Goal: Participate in discussion: Engage in conversation with other users on a specific topic

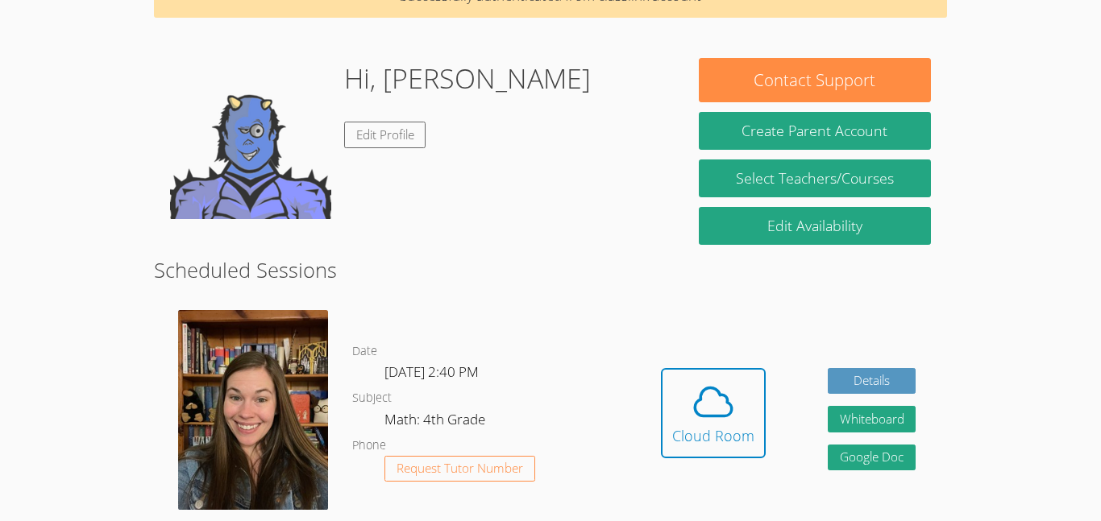
scroll to position [90, 0]
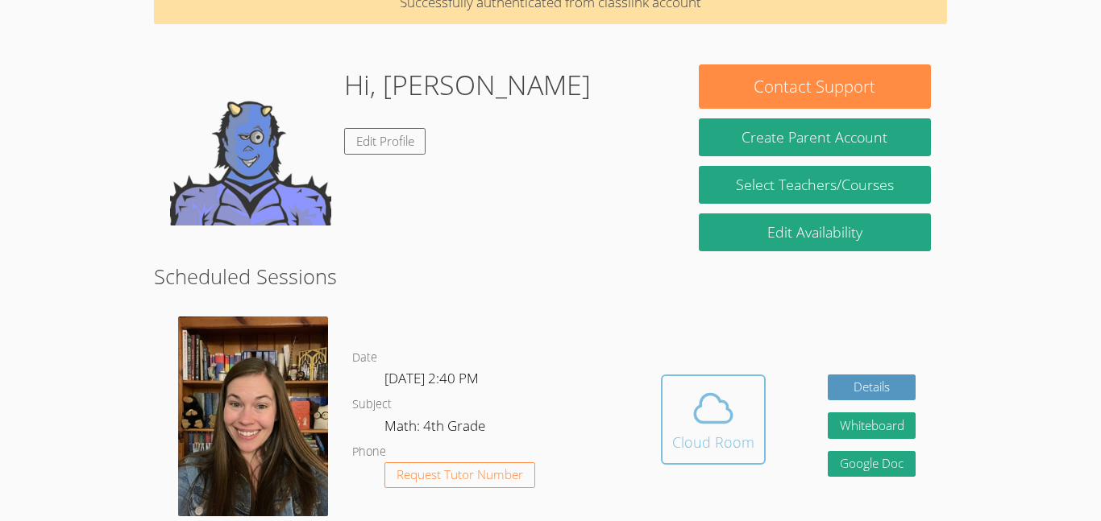
click at [709, 398] on icon at bounding box center [713, 408] width 45 height 45
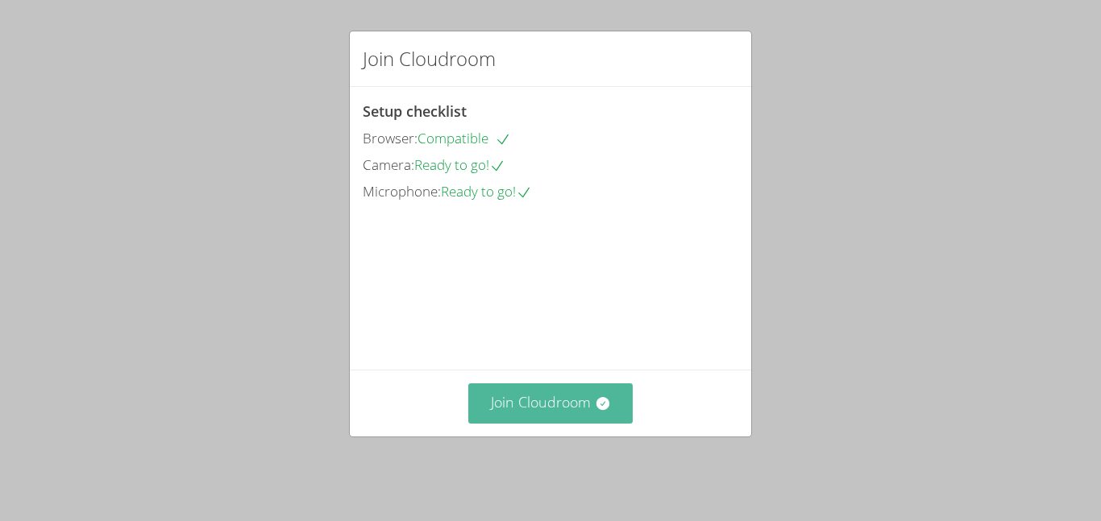
click at [630, 423] on button "Join Cloudroom" at bounding box center [550, 403] width 165 height 39
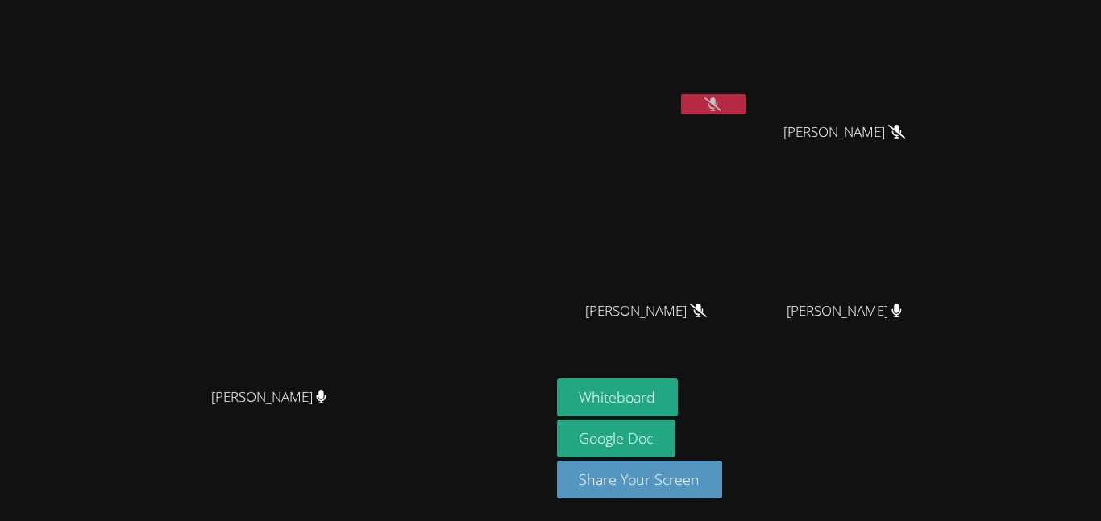
click at [721, 102] on icon at bounding box center [712, 105] width 17 height 14
click at [749, 118] on div "EZRA SMITH" at bounding box center [653, 63] width 192 height 115
click at [718, 108] on icon at bounding box center [713, 105] width 10 height 14
click at [746, 108] on button at bounding box center [713, 104] width 64 height 20
click at [746, 109] on button at bounding box center [713, 104] width 64 height 20
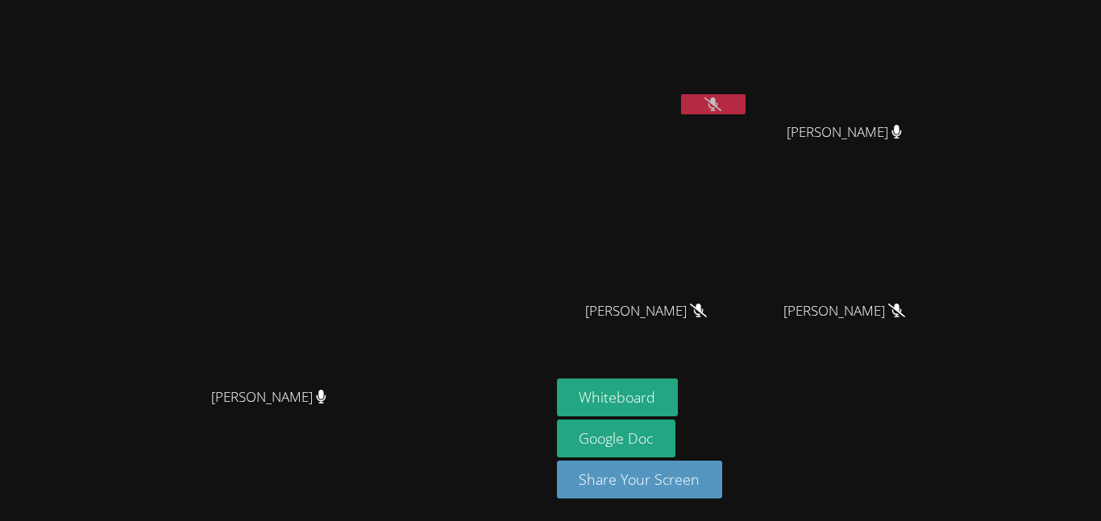
click at [746, 114] on div at bounding box center [713, 106] width 64 height 24
click at [721, 106] on icon at bounding box center [712, 105] width 17 height 14
click at [721, 105] on icon at bounding box center [712, 105] width 17 height 14
click at [718, 106] on icon at bounding box center [713, 105] width 10 height 14
click at [746, 110] on button at bounding box center [713, 104] width 64 height 20
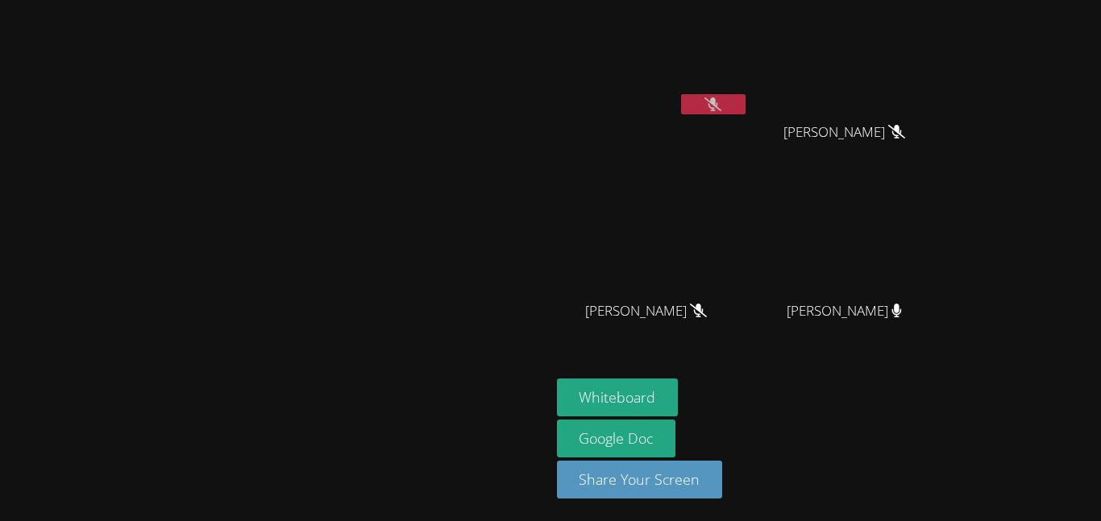
click at [746, 110] on button at bounding box center [713, 104] width 64 height 20
click at [721, 101] on icon at bounding box center [712, 105] width 17 height 14
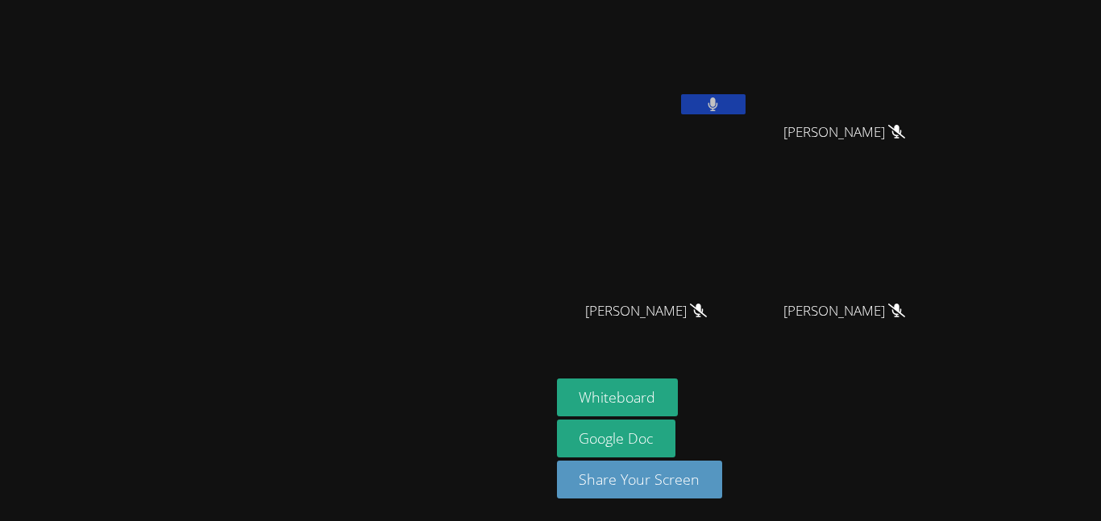
click at [746, 101] on button at bounding box center [713, 104] width 64 height 20
click at [721, 101] on icon at bounding box center [712, 105] width 17 height 14
click at [746, 101] on button at bounding box center [713, 104] width 64 height 20
click at [746, 95] on button at bounding box center [713, 104] width 64 height 20
click at [721, 106] on icon at bounding box center [712, 105] width 17 height 14
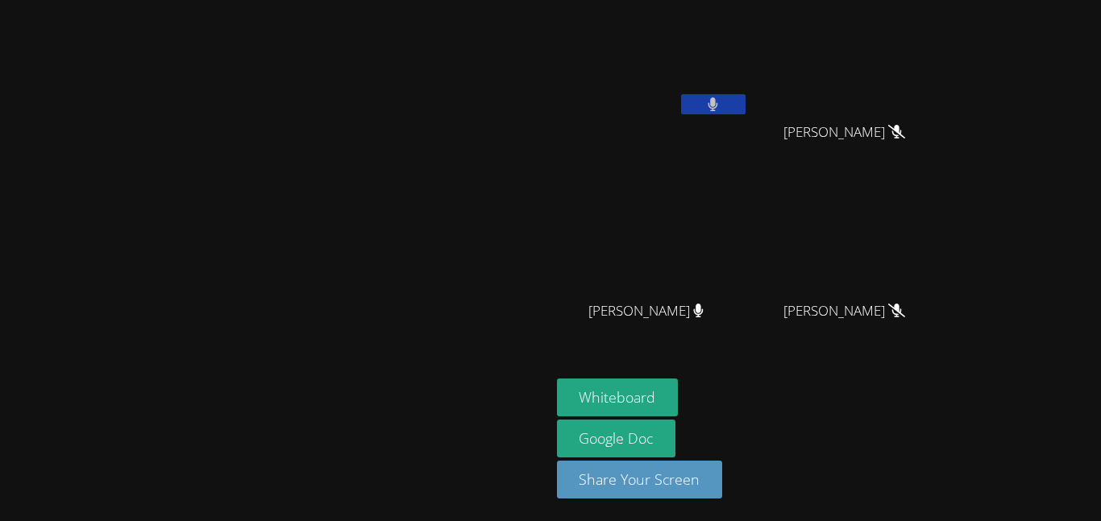
click at [718, 98] on icon at bounding box center [713, 105] width 10 height 14
click at [721, 98] on icon at bounding box center [712, 105] width 17 height 14
click at [718, 98] on icon at bounding box center [713, 105] width 10 height 14
click at [721, 100] on icon at bounding box center [712, 105] width 17 height 14
click at [746, 102] on button at bounding box center [713, 104] width 64 height 20
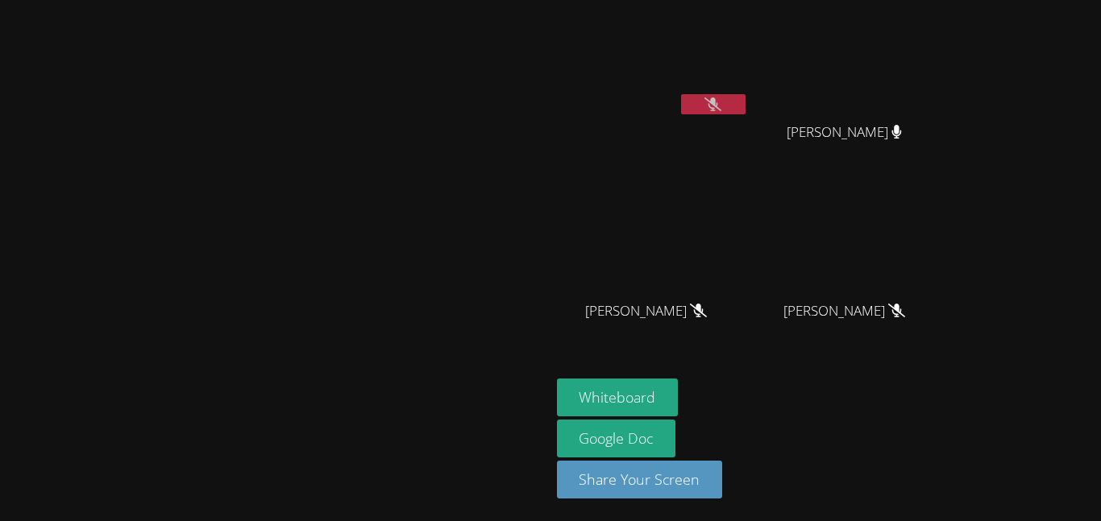
click at [746, 114] on div at bounding box center [713, 106] width 64 height 24
click at [721, 101] on icon at bounding box center [712, 105] width 17 height 14
click at [718, 105] on icon at bounding box center [713, 105] width 10 height 14
click at [679, 391] on button "Whiteboard" at bounding box center [618, 398] width 122 height 38
click at [721, 107] on icon at bounding box center [712, 105] width 17 height 14
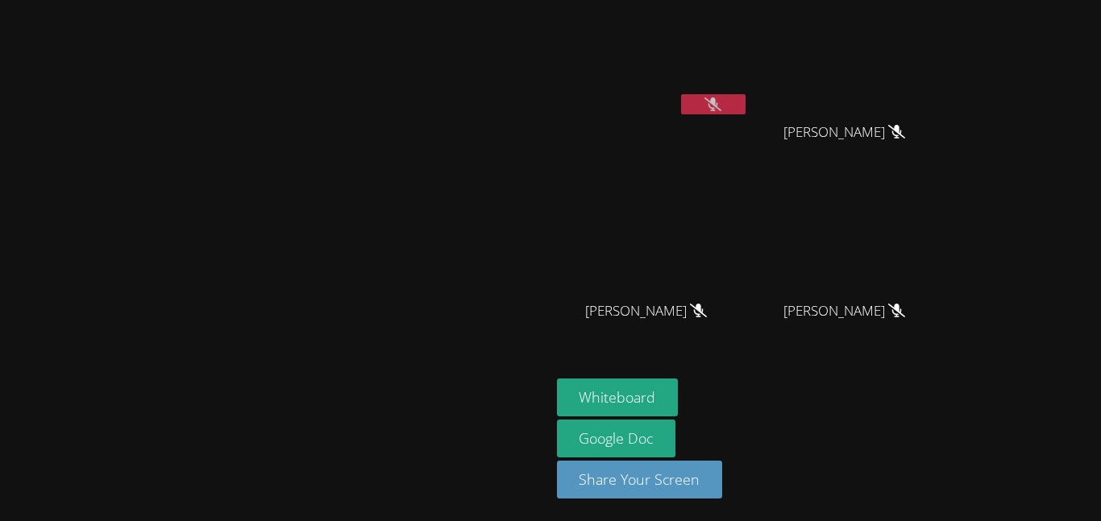
click at [721, 107] on icon at bounding box center [712, 105] width 17 height 14
click at [718, 103] on icon at bounding box center [713, 105] width 10 height 14
click at [746, 100] on button at bounding box center [713, 104] width 64 height 20
drag, startPoint x: 878, startPoint y: 100, endPoint x: 874, endPoint y: 127, distance: 27.6
click at [749, 127] on div "EZRA SMITH" at bounding box center [653, 92] width 192 height 172
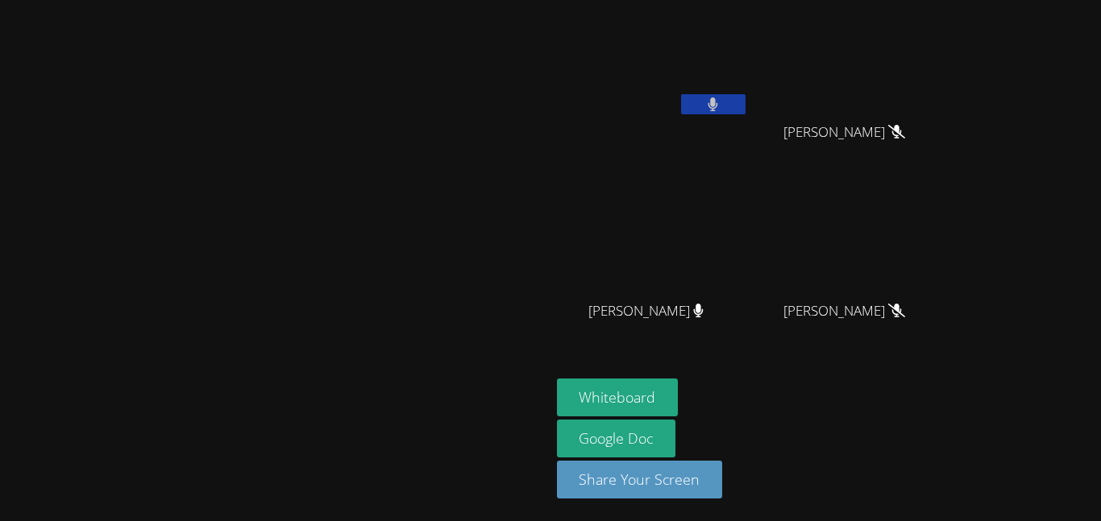
click at [746, 116] on div at bounding box center [713, 106] width 64 height 24
click at [746, 102] on button at bounding box center [713, 104] width 64 height 20
click at [721, 100] on icon at bounding box center [712, 105] width 17 height 14
click at [746, 110] on button at bounding box center [713, 104] width 64 height 20
click at [746, 101] on button at bounding box center [713, 104] width 64 height 20
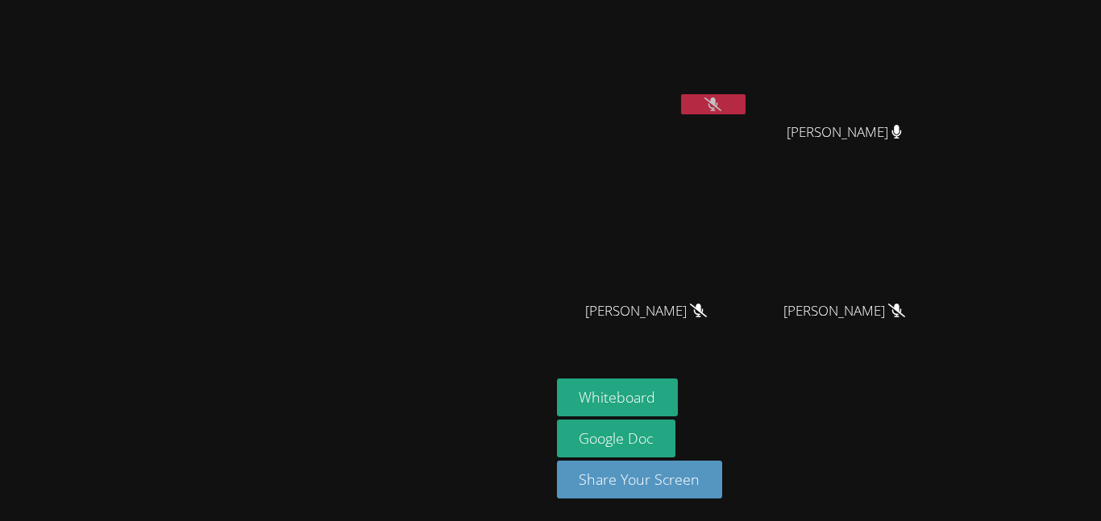
click at [721, 102] on icon at bounding box center [712, 105] width 17 height 14
click at [746, 114] on div at bounding box center [713, 106] width 64 height 24
click at [746, 110] on button at bounding box center [713, 104] width 64 height 20
click at [679, 407] on button "Whiteboard" at bounding box center [618, 398] width 122 height 38
click at [746, 107] on button at bounding box center [713, 104] width 64 height 20
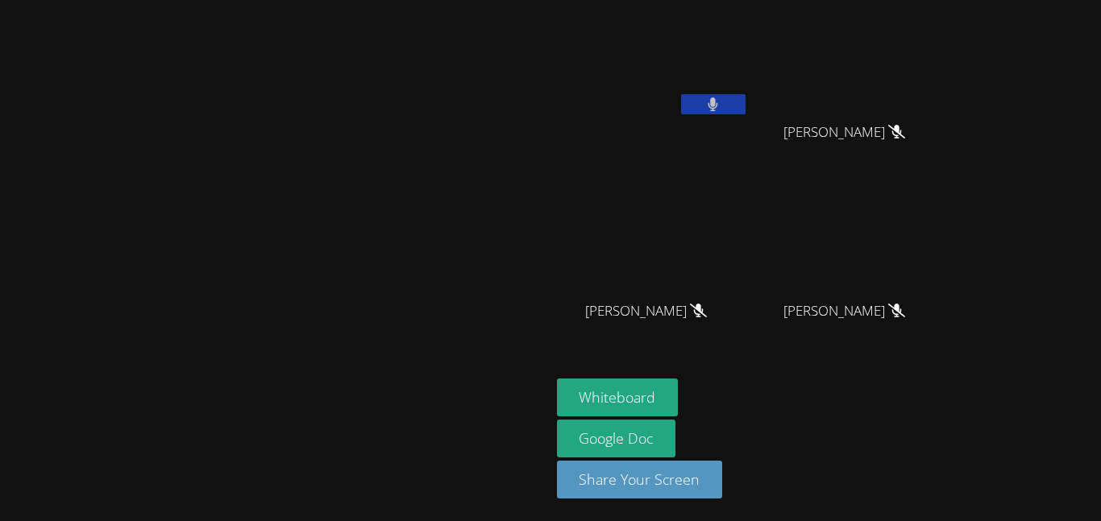
click at [746, 106] on button at bounding box center [713, 104] width 64 height 20
click at [721, 98] on icon at bounding box center [712, 105] width 17 height 14
click at [746, 113] on button at bounding box center [713, 104] width 64 height 20
click at [718, 102] on icon at bounding box center [713, 105] width 10 height 14
click at [721, 110] on icon at bounding box center [712, 105] width 17 height 14
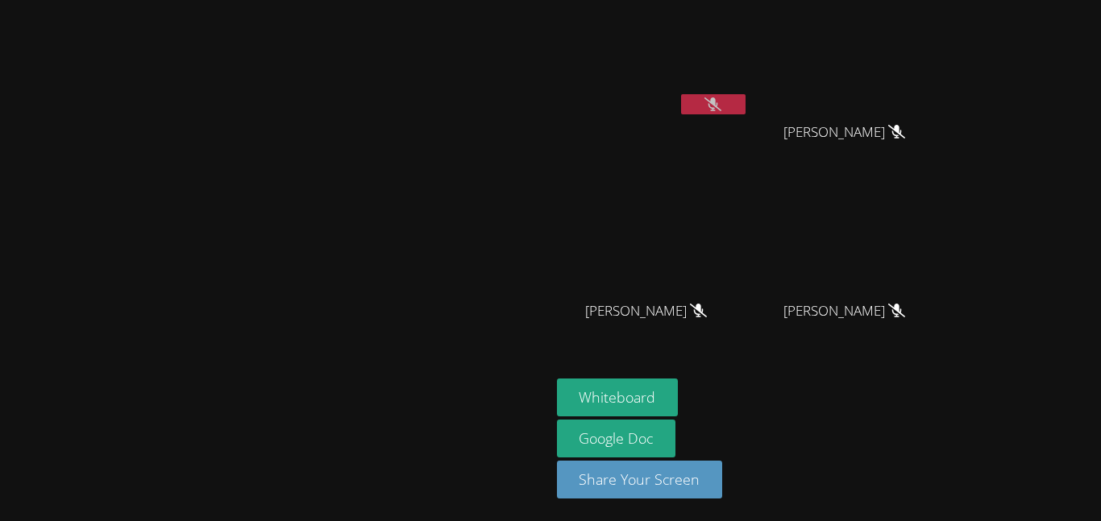
click at [749, 91] on video at bounding box center [653, 60] width 192 height 108
click at [746, 94] on button at bounding box center [713, 104] width 64 height 20
click at [746, 114] on button at bounding box center [713, 104] width 64 height 20
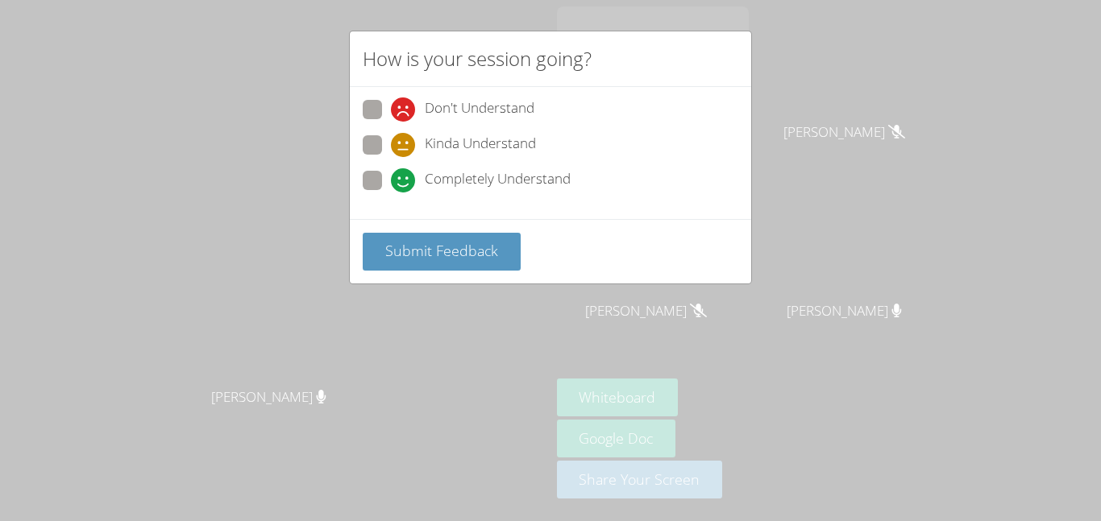
click at [447, 181] on span "Completely Understand" at bounding box center [498, 180] width 146 height 24
click at [405, 181] on input "Completely Understand" at bounding box center [398, 178] width 14 height 14
radio input "true"
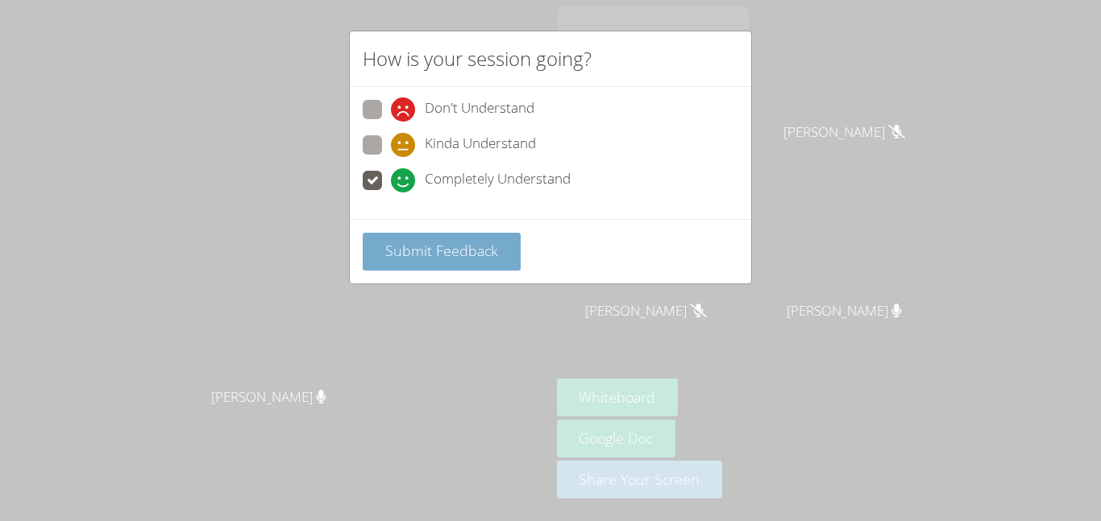
click at [468, 239] on button "Submit Feedback" at bounding box center [442, 252] width 158 height 38
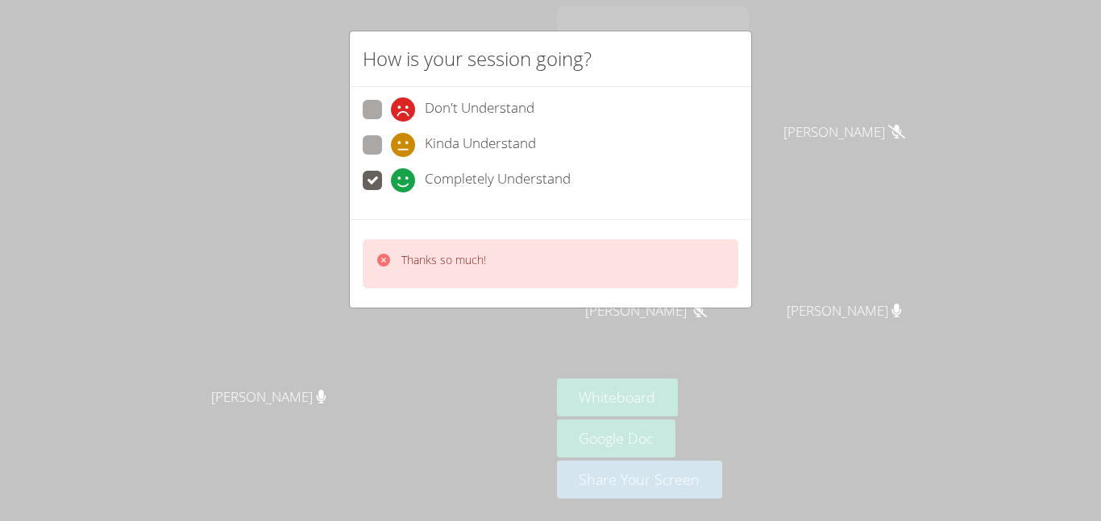
click at [301, 330] on div "How is your session going? Don't Understand Kinda Understand Completely Underst…" at bounding box center [550, 260] width 1101 height 521
click at [496, 225] on div "Thanks so much!" at bounding box center [550, 263] width 401 height 89
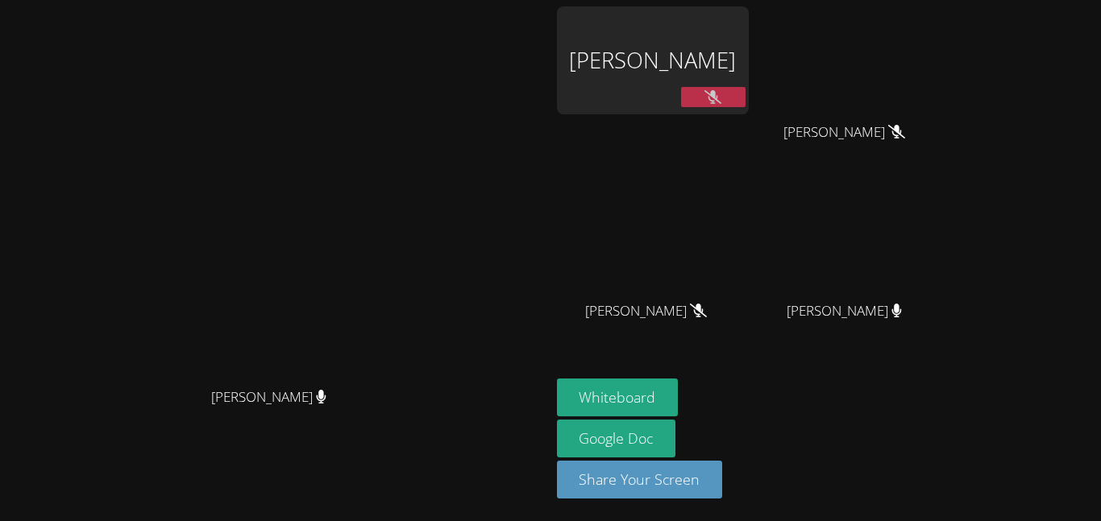
click at [396, 257] on video at bounding box center [275, 228] width 242 height 302
click at [746, 99] on button at bounding box center [713, 97] width 64 height 20
click at [721, 93] on icon at bounding box center [712, 97] width 17 height 14
click at [746, 106] on button at bounding box center [713, 97] width 64 height 20
click at [746, 98] on button at bounding box center [713, 97] width 64 height 20
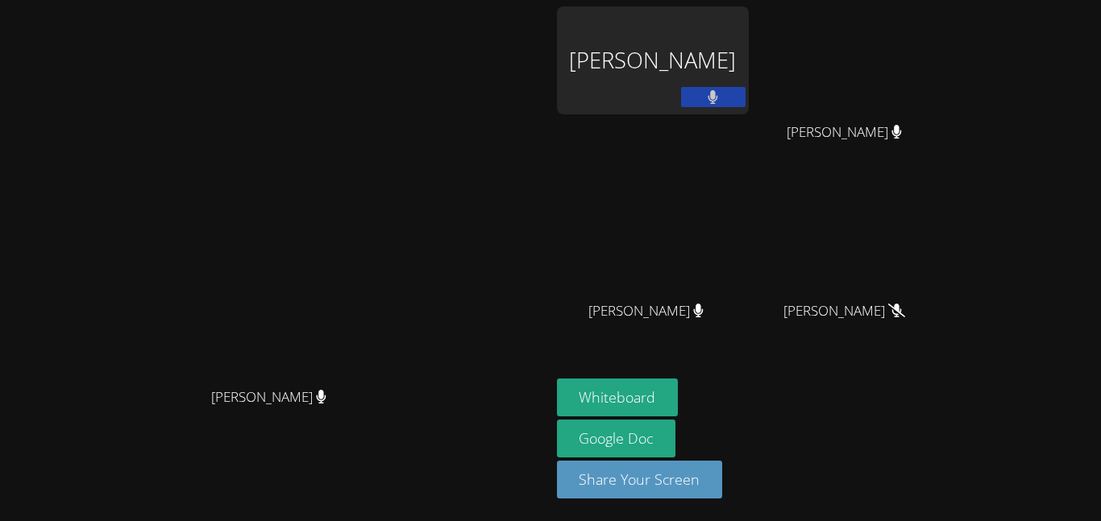
click at [749, 84] on div "EZRA SMITH" at bounding box center [653, 60] width 192 height 108
click at [718, 98] on icon at bounding box center [713, 97] width 10 height 14
